Goal: Check status: Check status

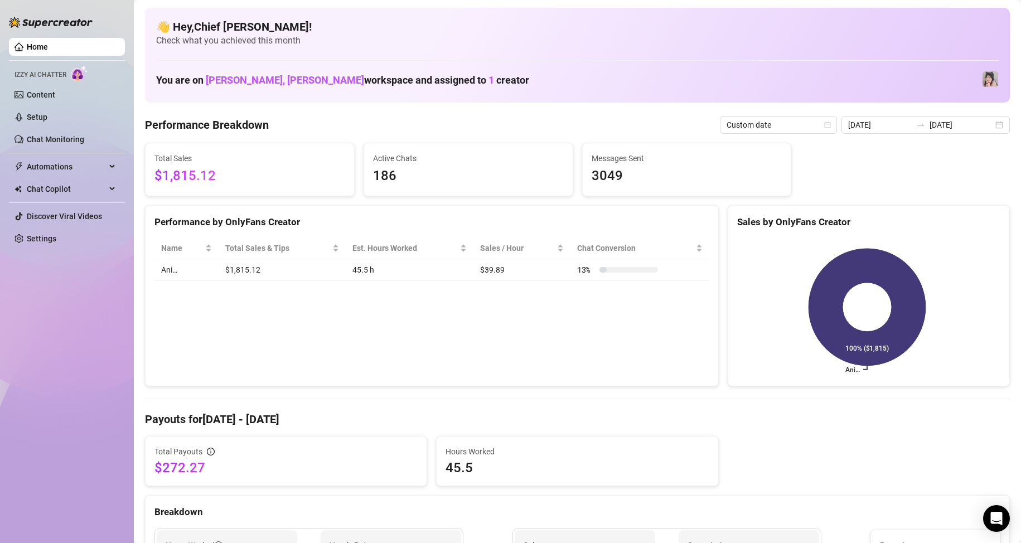
click at [89, 36] on ul "Home Izzy AI Chatter Content Setup Chat Monitoring Automations Chat Copilot Dis…" at bounding box center [67, 142] width 116 height 219
click at [896, 132] on div "[DATE] [DATE]" at bounding box center [926, 125] width 168 height 18
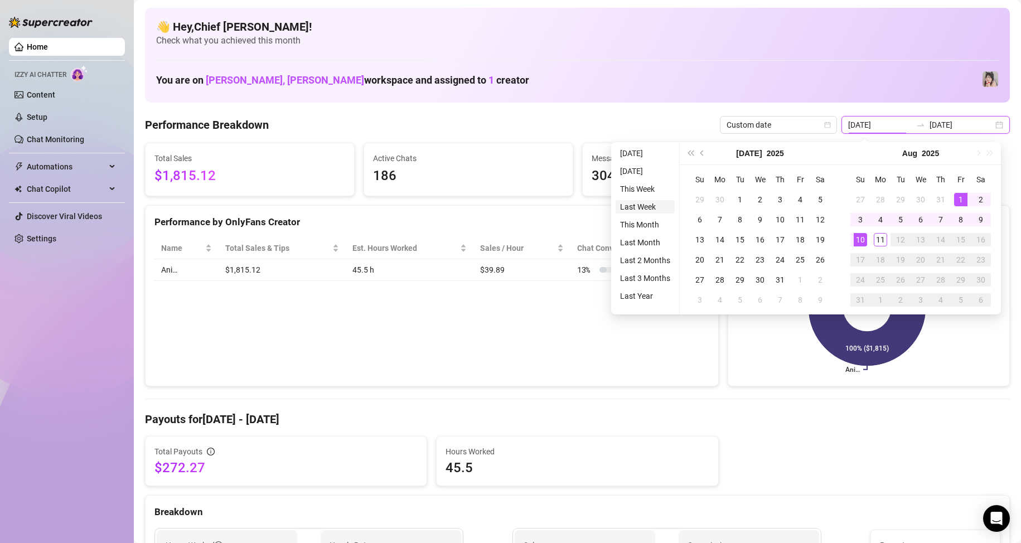
type input "[DATE]"
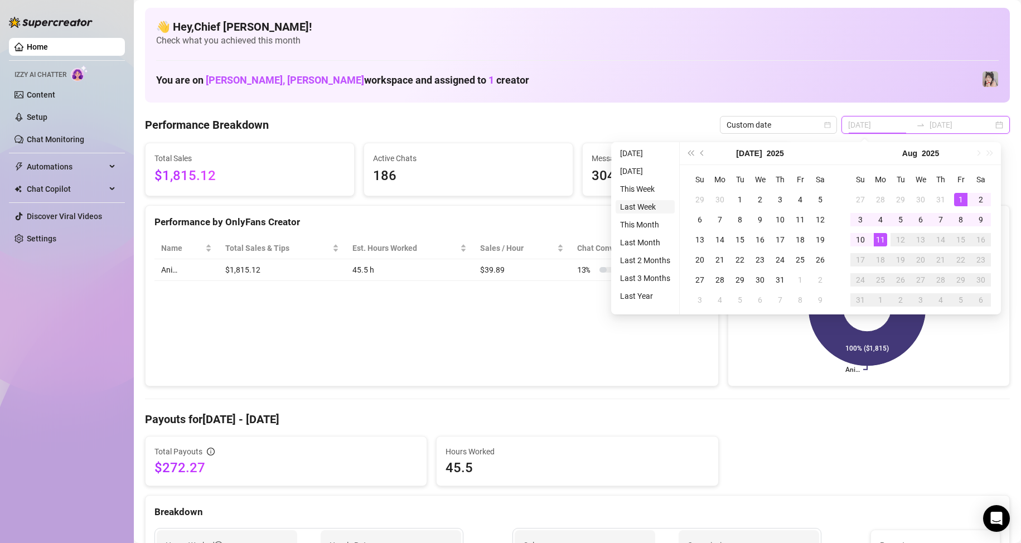
type input "[DATE]"
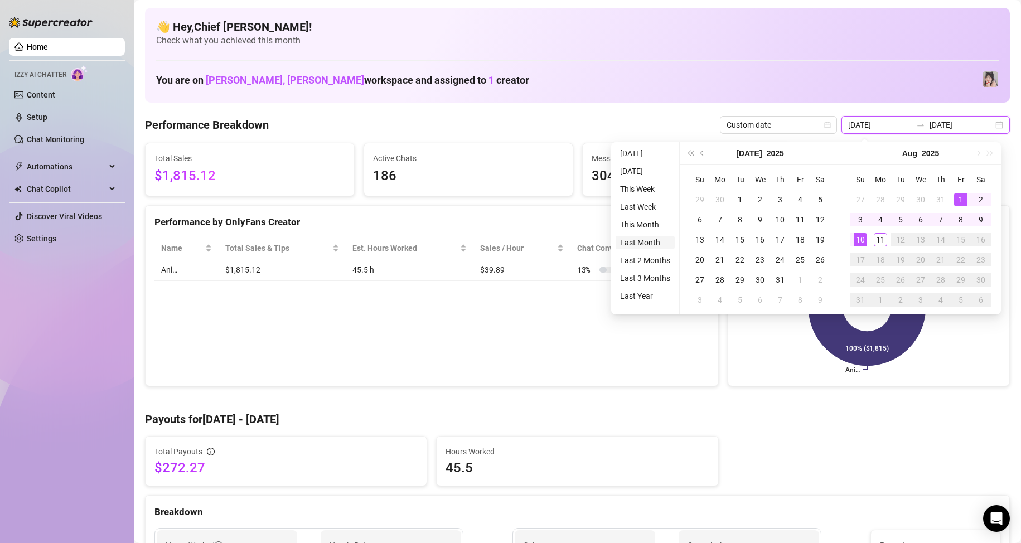
type input "[DATE]"
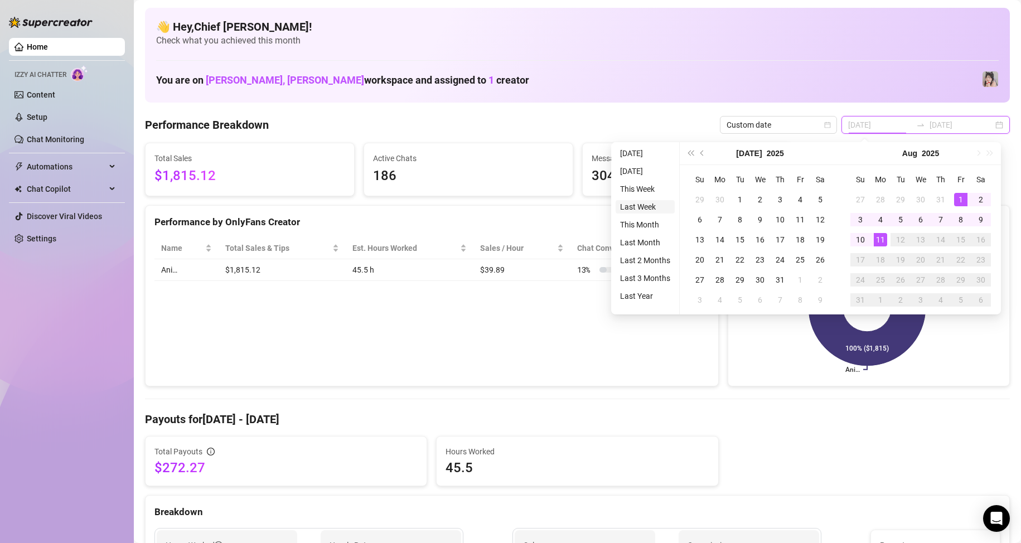
type input "[DATE]"
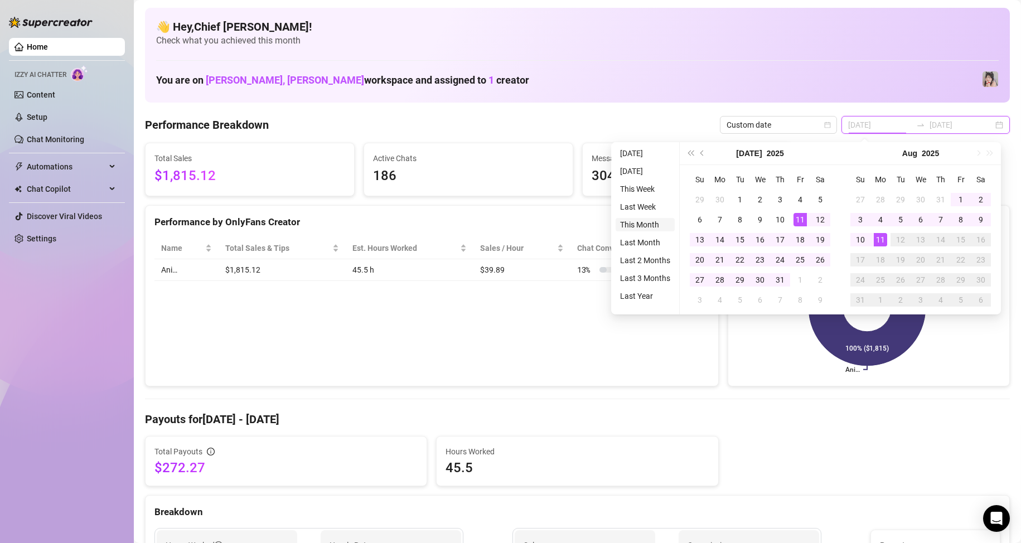
type input "[DATE]"
click at [667, 223] on li "This Month" at bounding box center [645, 224] width 59 height 13
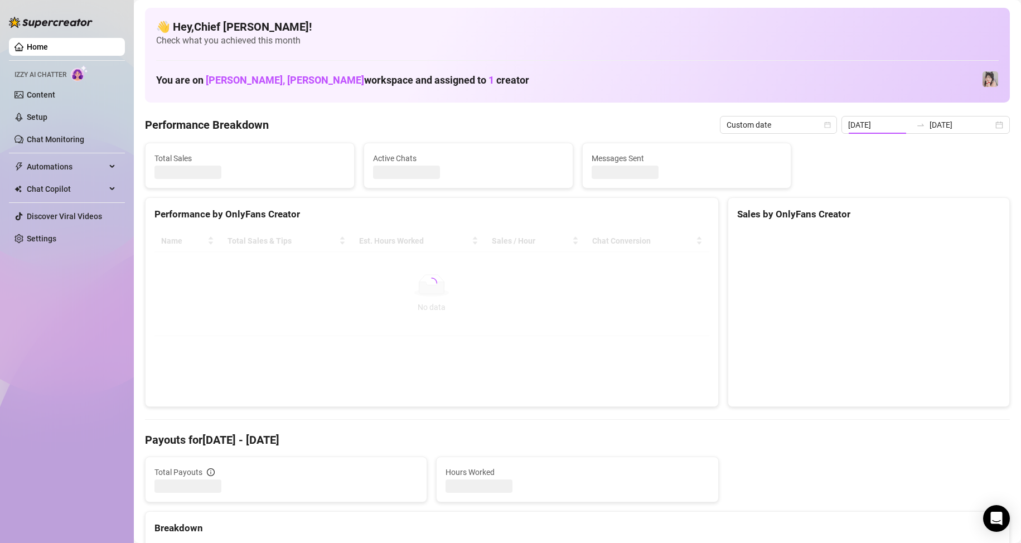
type input "[DATE]"
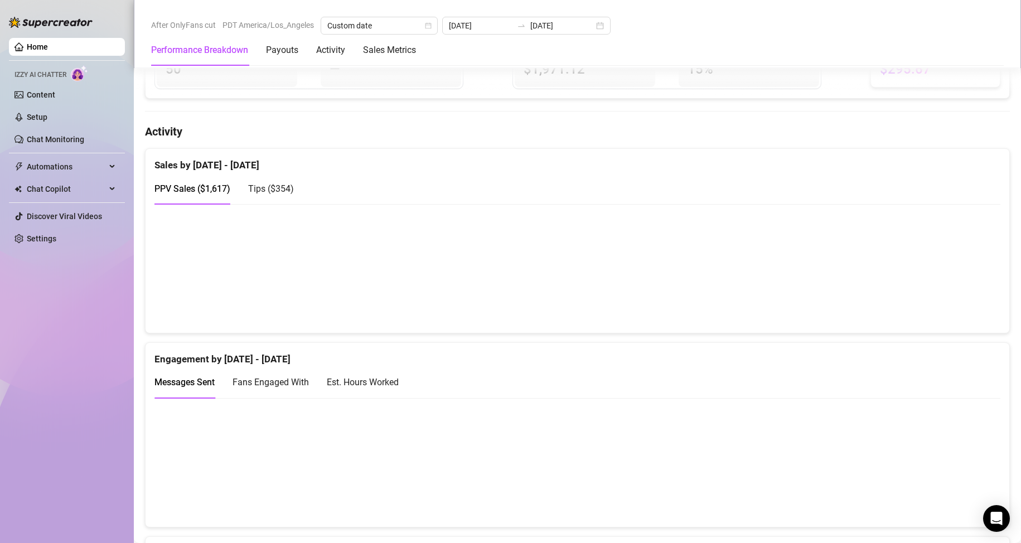
scroll to position [502, 0]
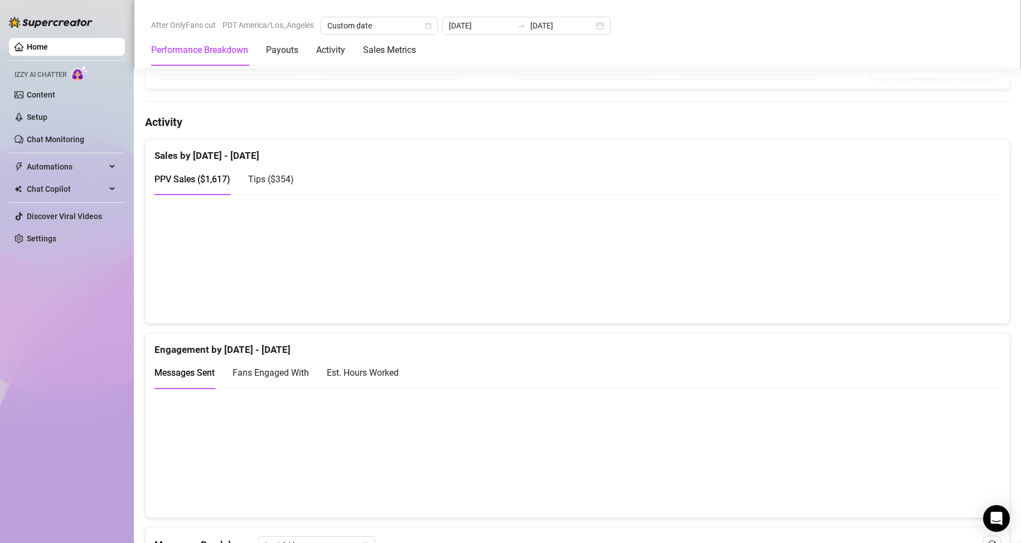
click at [259, 179] on span "Tips ( $354 )" at bounding box center [271, 179] width 46 height 11
click at [227, 188] on div "PPV Sales ( $1,617 )" at bounding box center [192, 179] width 76 height 32
click at [376, 376] on div "Est. Hours Worked" at bounding box center [363, 373] width 72 height 14
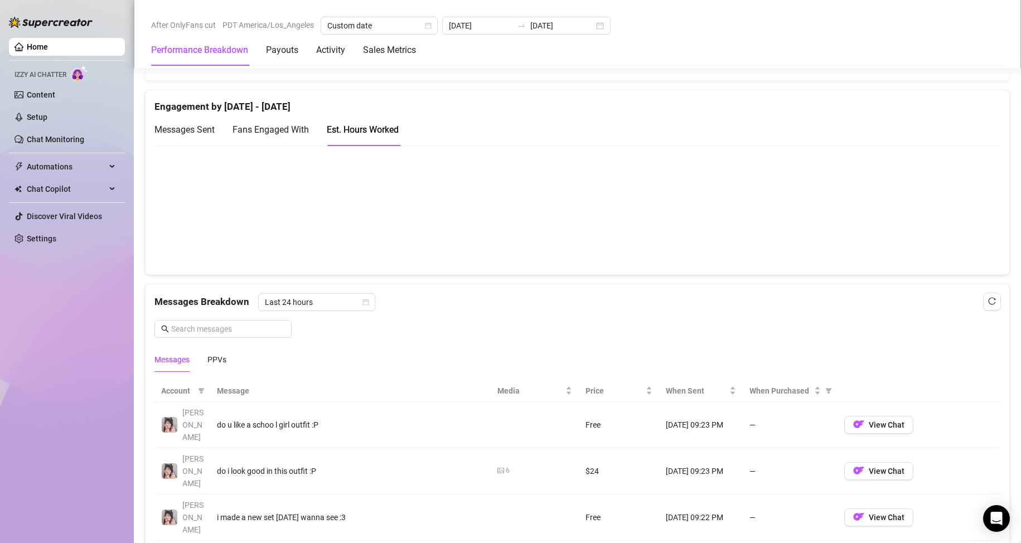
scroll to position [781, 0]
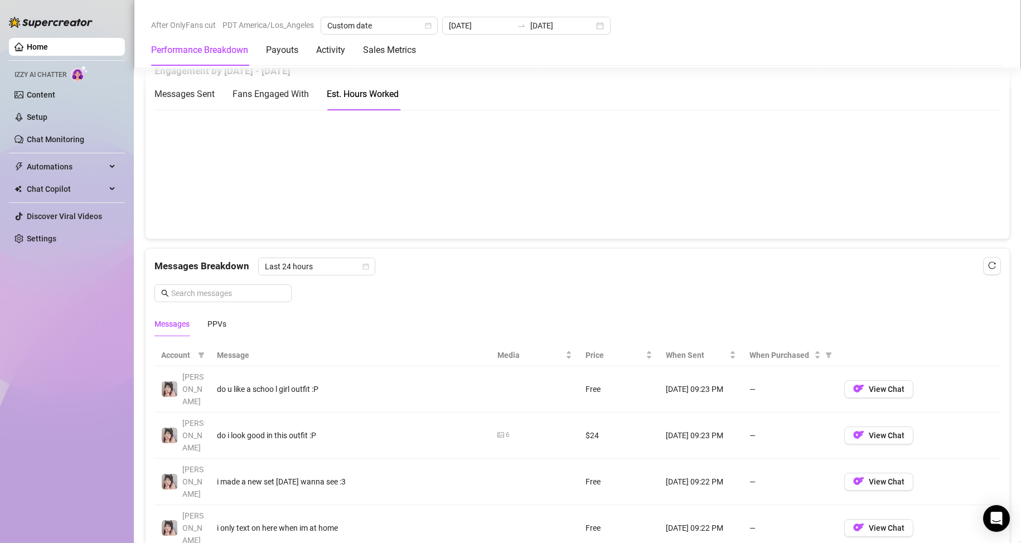
click at [213, 101] on div "Messages Sent" at bounding box center [184, 94] width 60 height 14
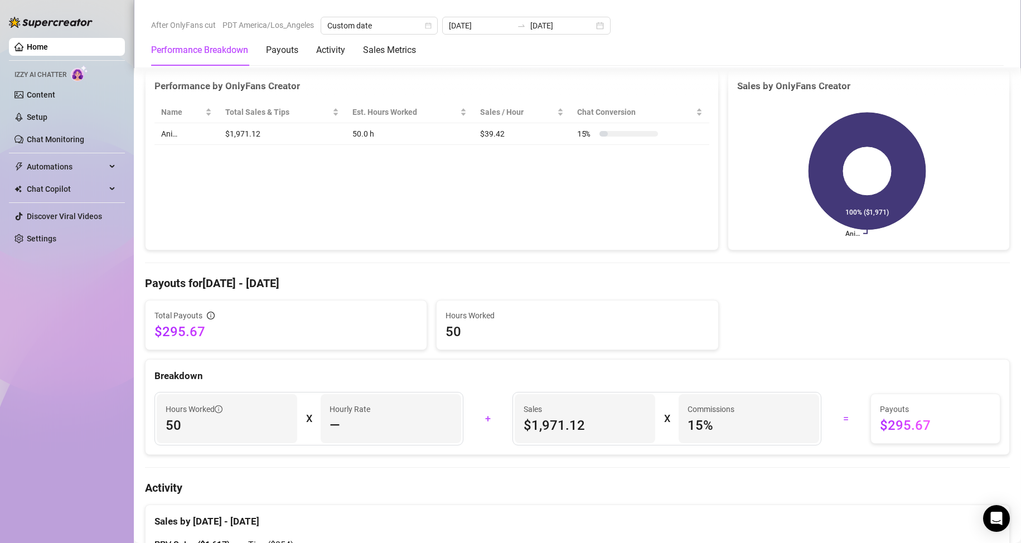
scroll to position [56, 0]
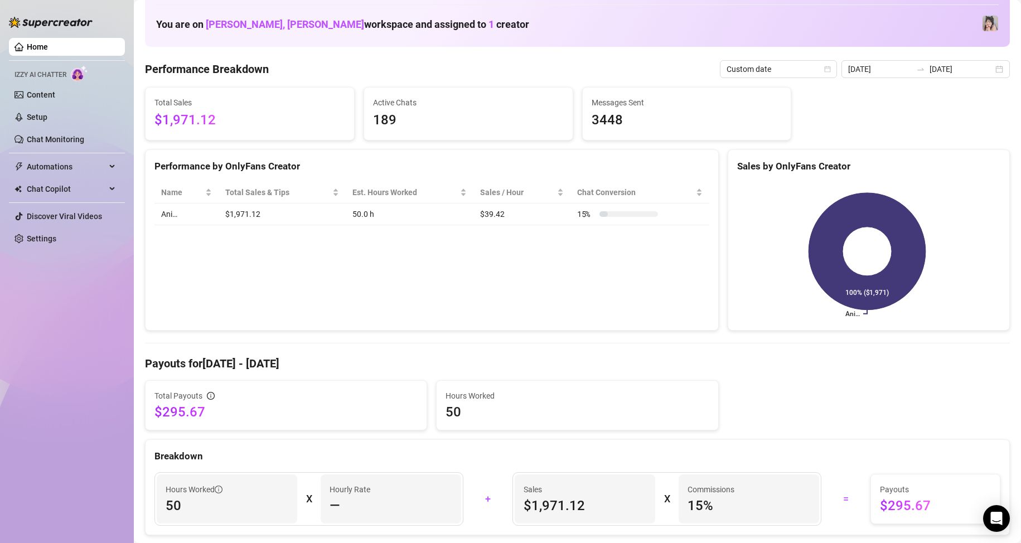
click at [48, 46] on link "Home" at bounding box center [37, 46] width 21 height 9
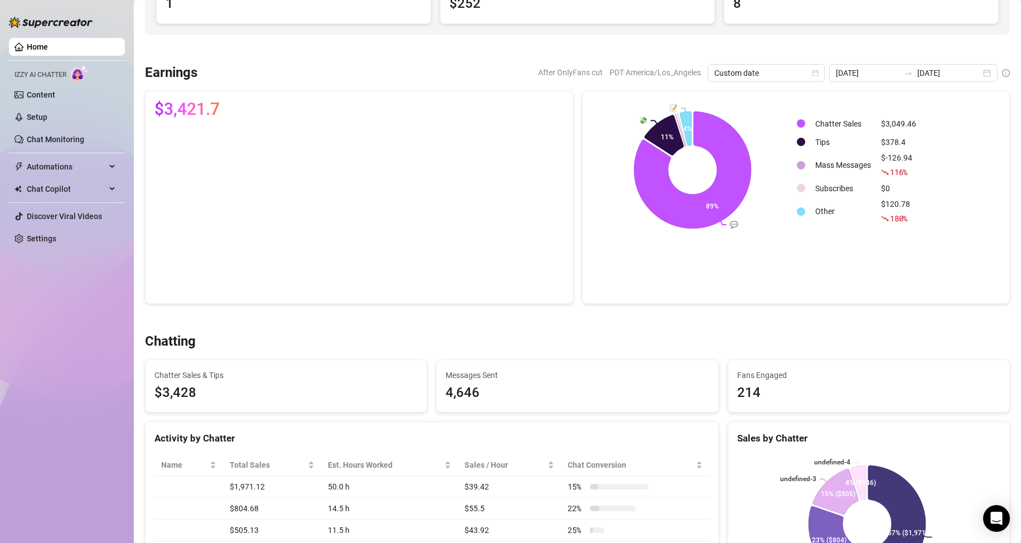
scroll to position [56, 0]
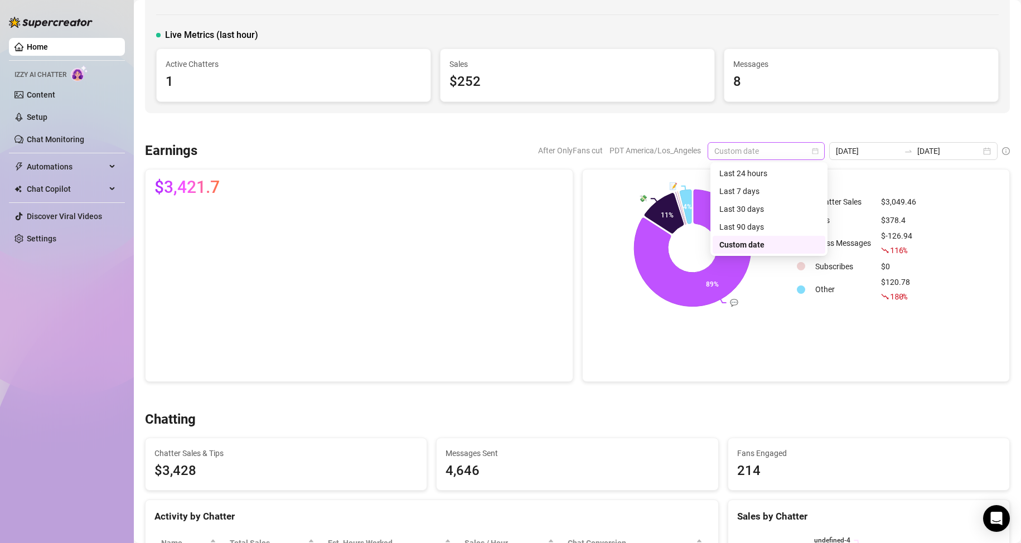
click at [764, 156] on span "Custom date" at bounding box center [766, 151] width 104 height 17
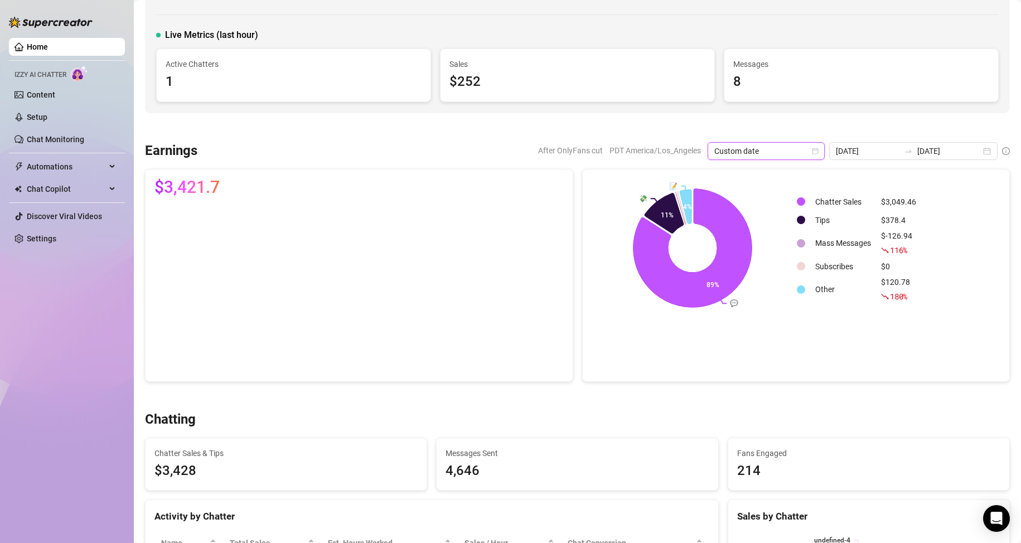
click at [606, 292] on rect at bounding box center [693, 247] width 202 height 139
click at [883, 156] on input "[DATE]" at bounding box center [868, 151] width 64 height 12
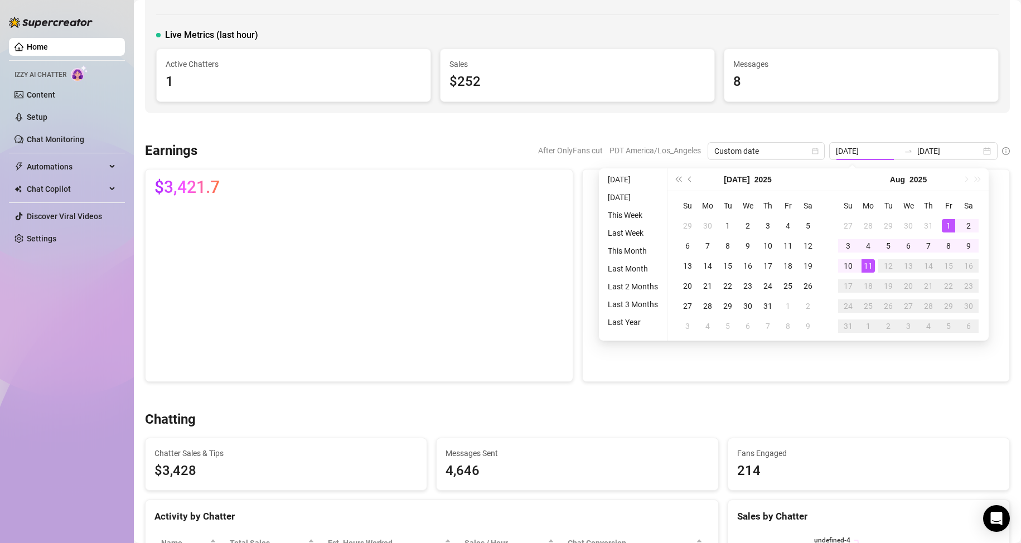
click at [666, 366] on div "💬 💸 📝 89% 11% 4% Chatter Sales $3,049.46 Tips $378.4 Mass Messages $-126.94 116…" at bounding box center [796, 275] width 428 height 213
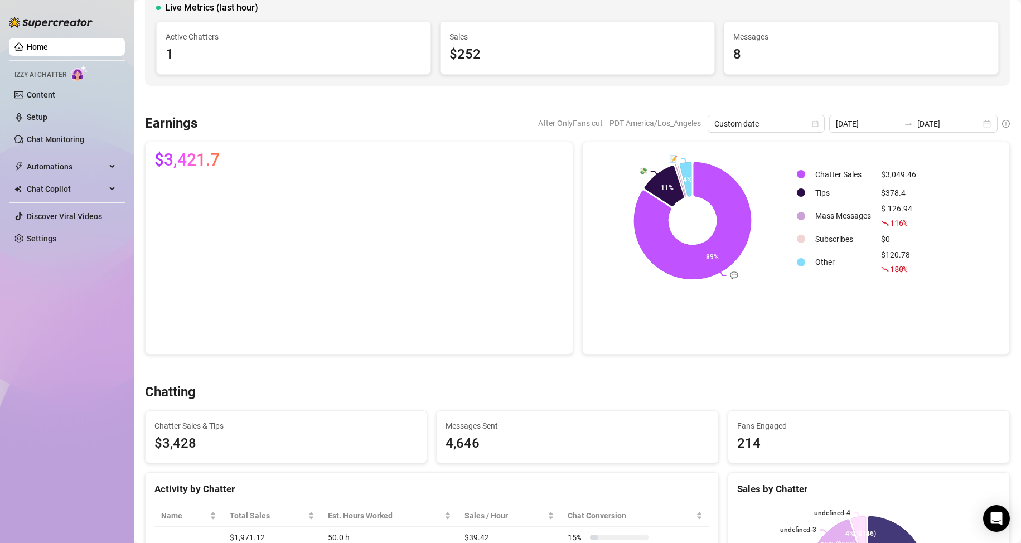
scroll to position [167, 0]
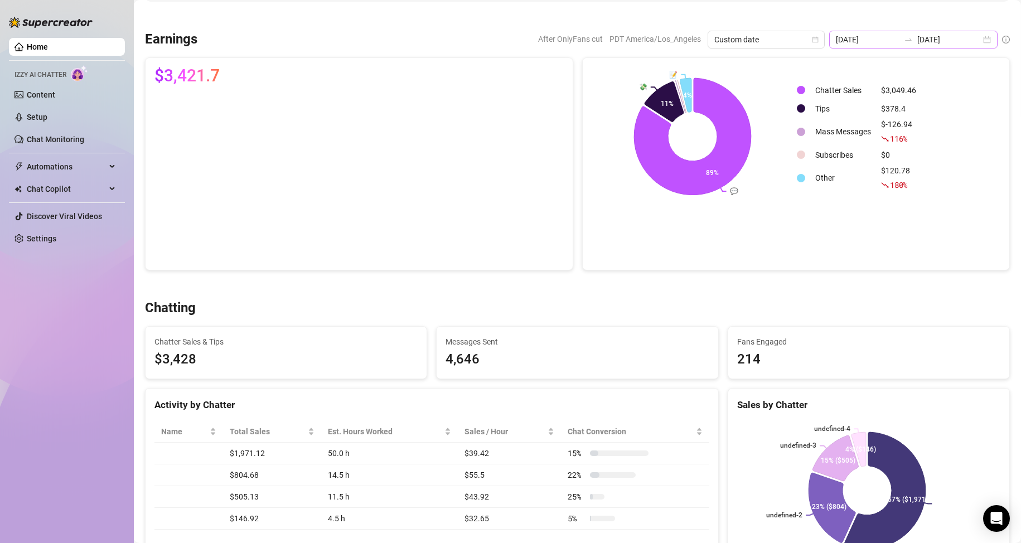
click at [978, 45] on div "[DATE] [DATE]" at bounding box center [913, 40] width 168 height 18
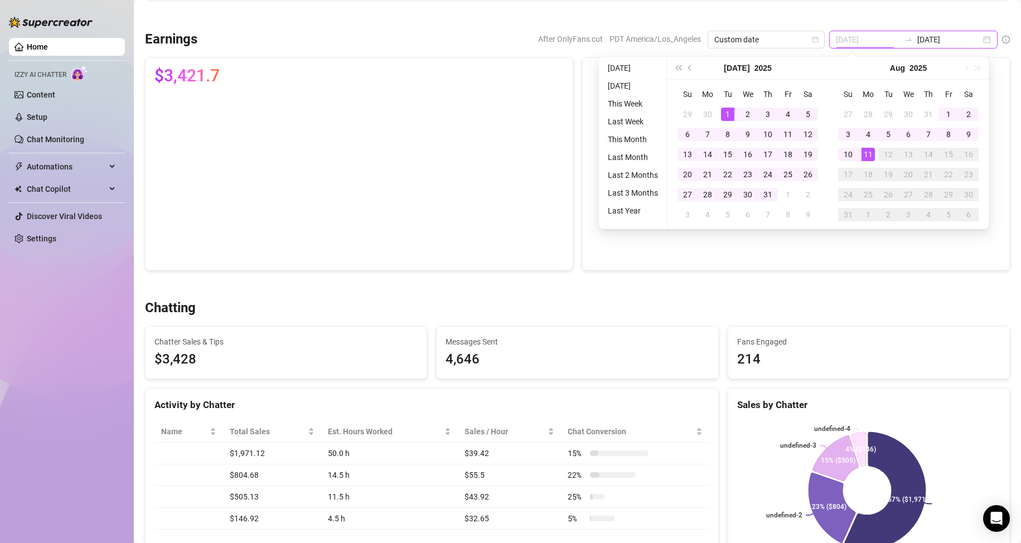
type input "[DATE]"
click at [729, 111] on div "1" at bounding box center [727, 114] width 13 height 13
type input "[DATE]"
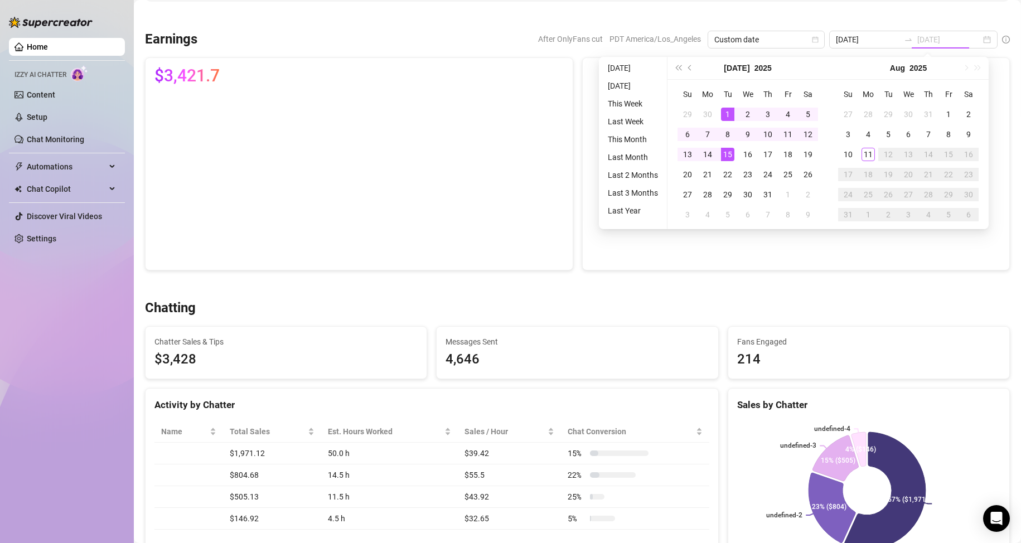
click at [730, 155] on div "15" at bounding box center [727, 154] width 13 height 13
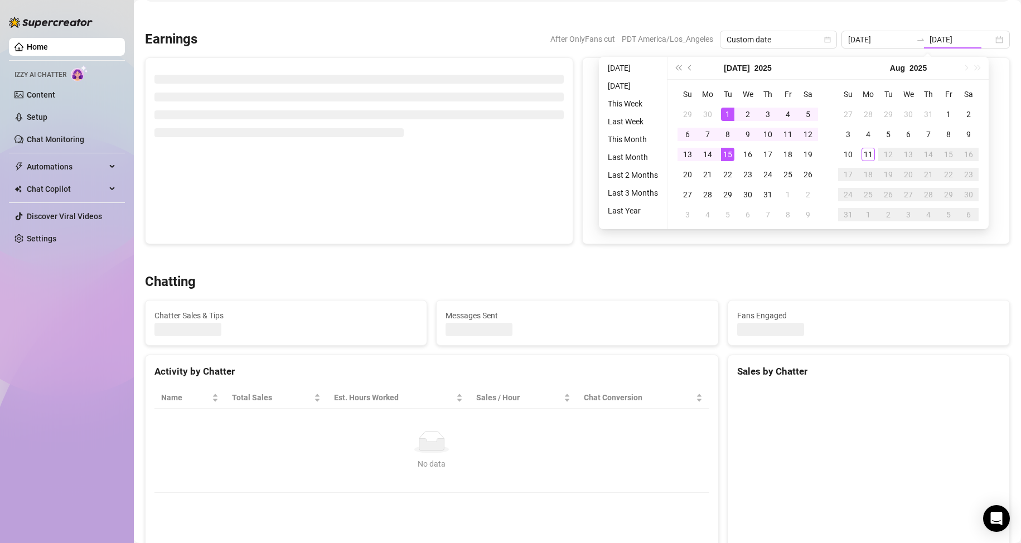
type input "[DATE]"
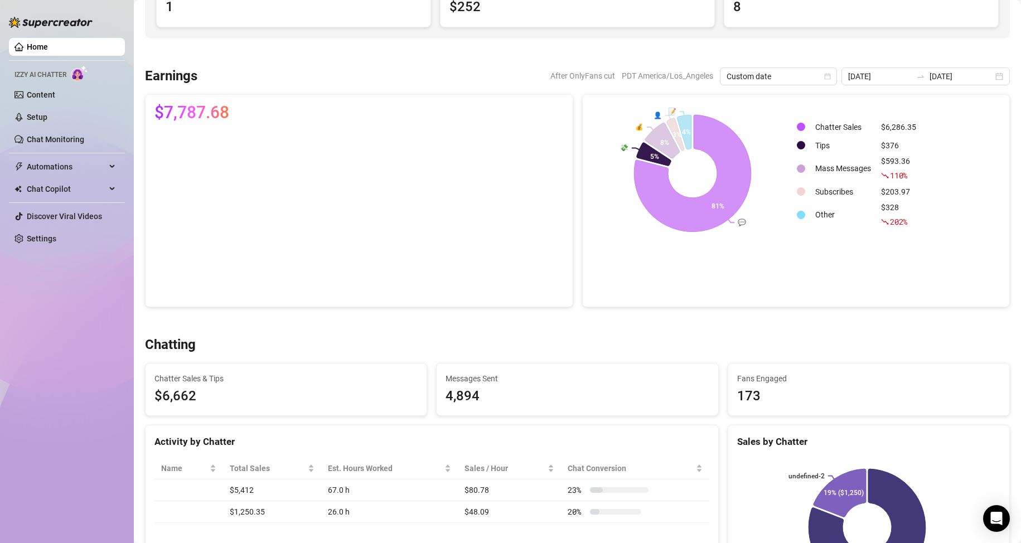
scroll to position [112, 0]
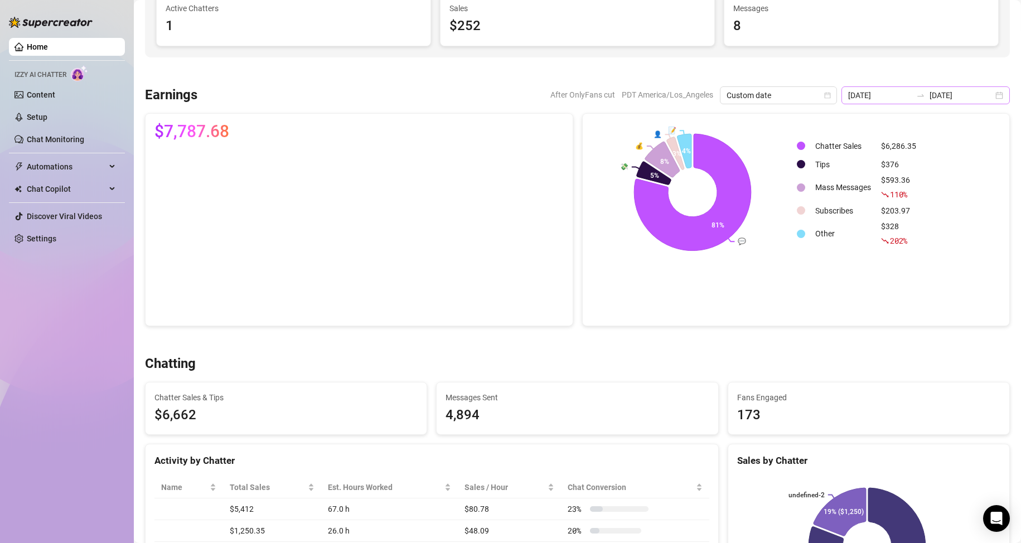
click at [991, 95] on div "[DATE] [DATE]" at bounding box center [926, 95] width 168 height 18
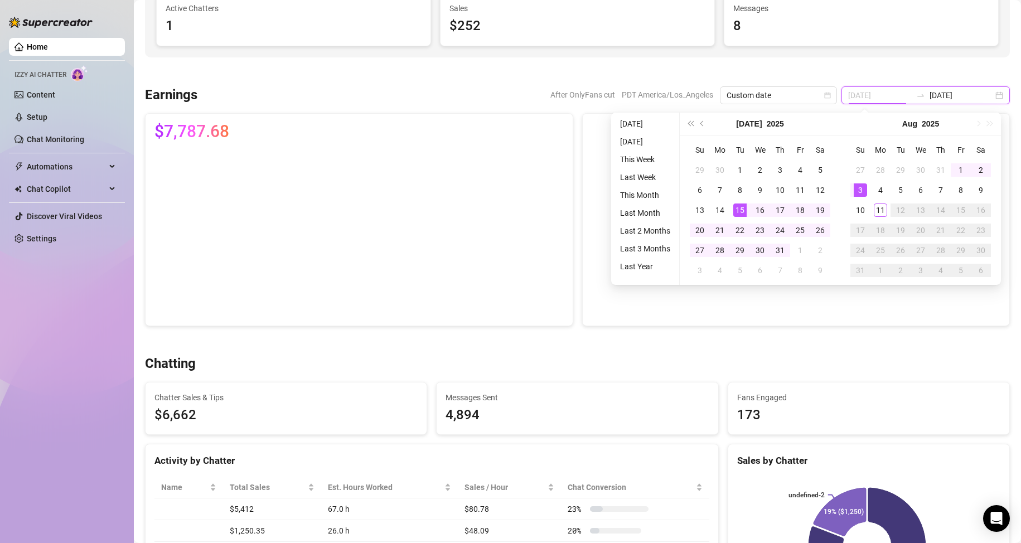
type input "[DATE]"
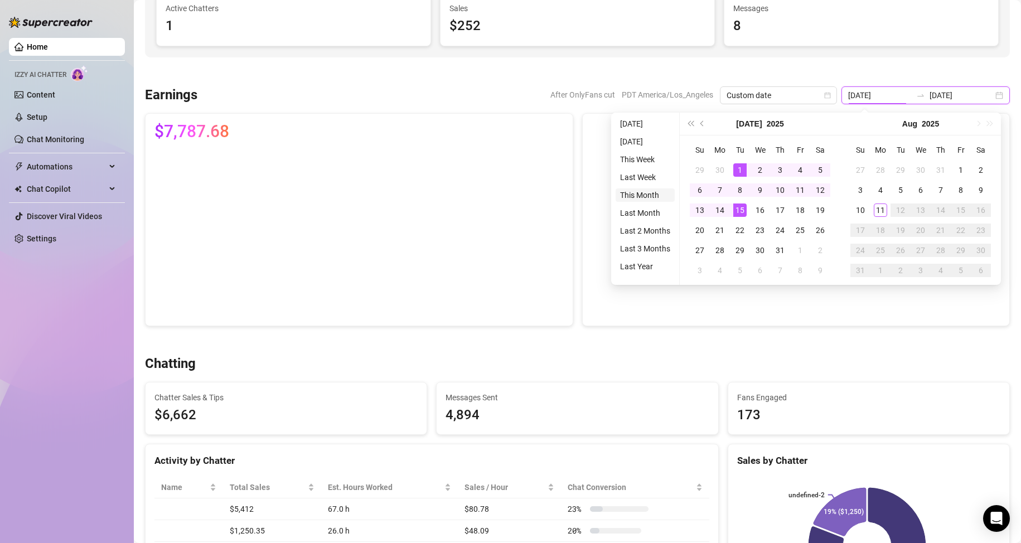
type input "[DATE]"
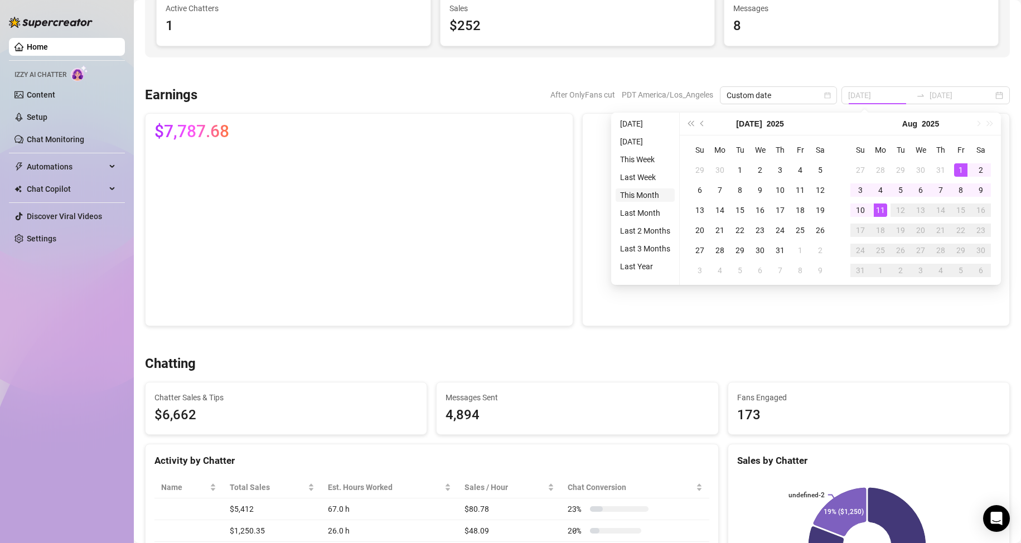
click at [647, 197] on li "This Month" at bounding box center [645, 195] width 59 height 13
type input "[DATE]"
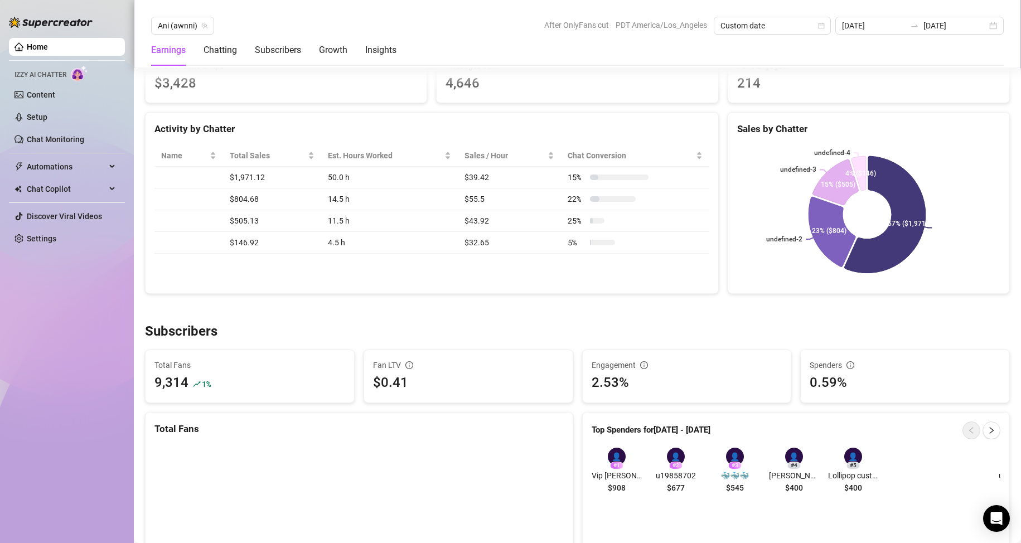
scroll to position [446, 0]
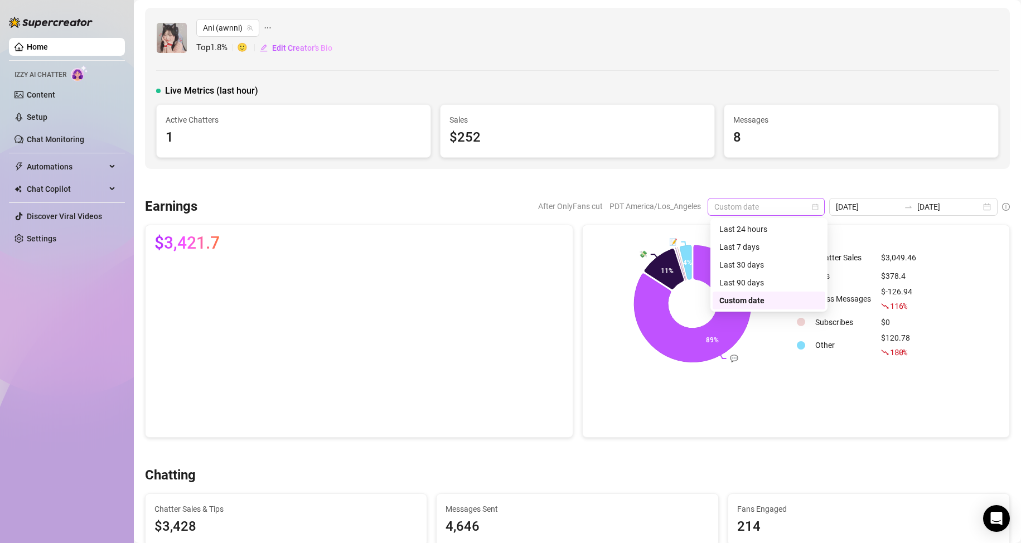
click at [804, 212] on span "Custom date" at bounding box center [766, 207] width 104 height 17
click at [779, 231] on div "Last 24 hours" at bounding box center [768, 229] width 99 height 12
